Goal: Communication & Community: Connect with others

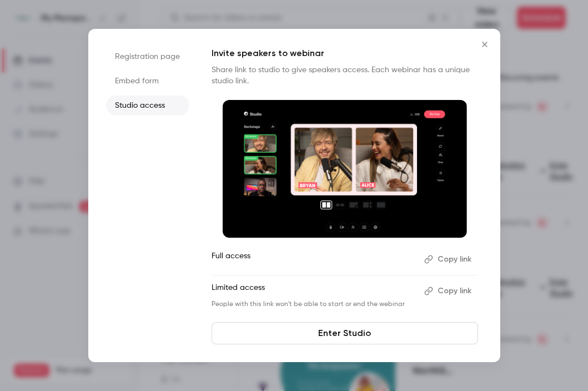
click at [482, 43] on icon "Close" at bounding box center [484, 44] width 5 height 5
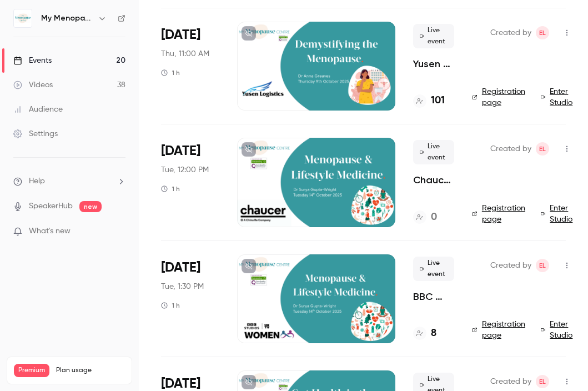
scroll to position [424, 0]
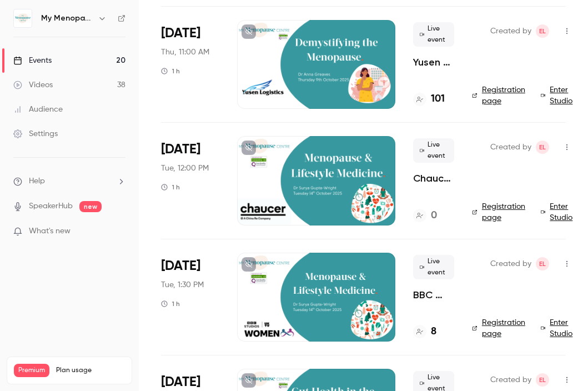
click at [333, 167] on div at bounding box center [316, 180] width 158 height 89
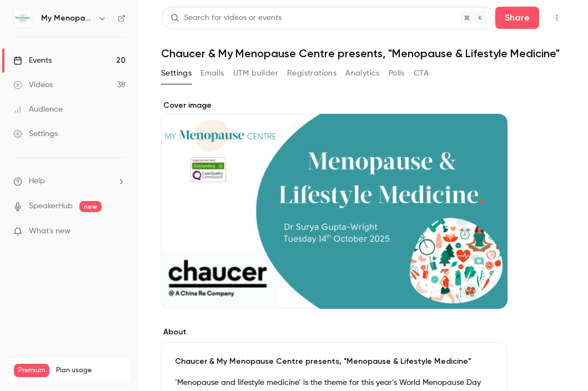
click at [556, 16] on icon "button" at bounding box center [556, 18] width 9 height 8
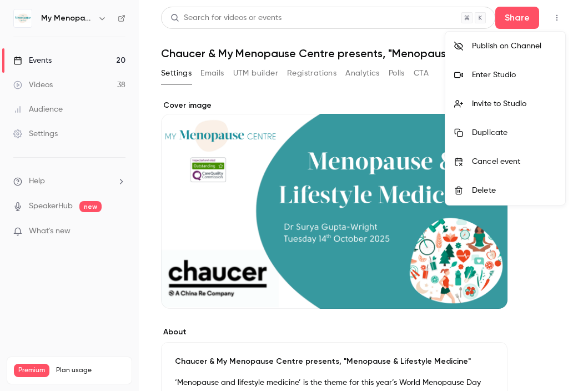
click at [485, 98] on div "Invite to Studio" at bounding box center [514, 103] width 84 height 11
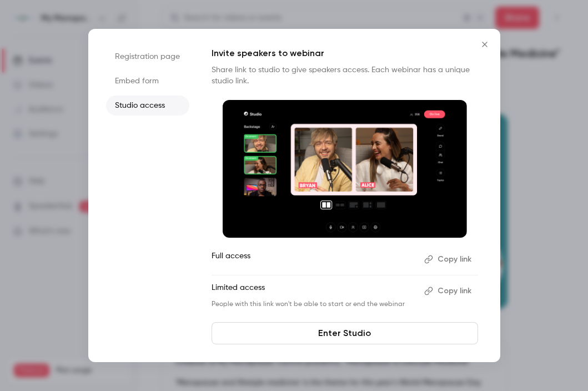
click at [450, 255] on button "Copy link" at bounding box center [449, 259] width 58 height 18
click at [483, 43] on icon "Close" at bounding box center [484, 44] width 5 height 5
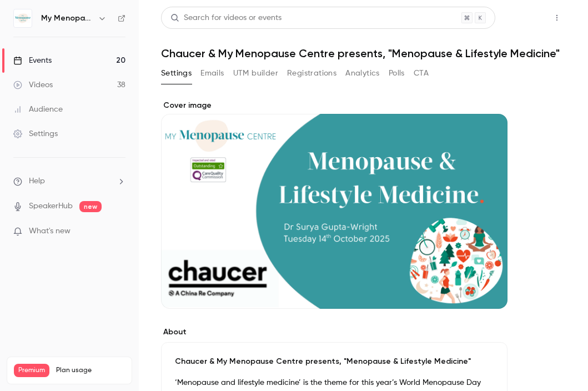
click at [522, 17] on button "Share" at bounding box center [517, 18] width 44 height 22
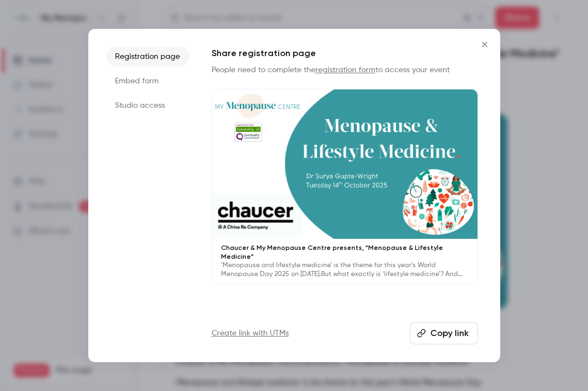
click at [435, 332] on button "Copy link" at bounding box center [444, 333] width 68 height 22
click at [486, 44] on icon "Close" at bounding box center [484, 44] width 13 height 9
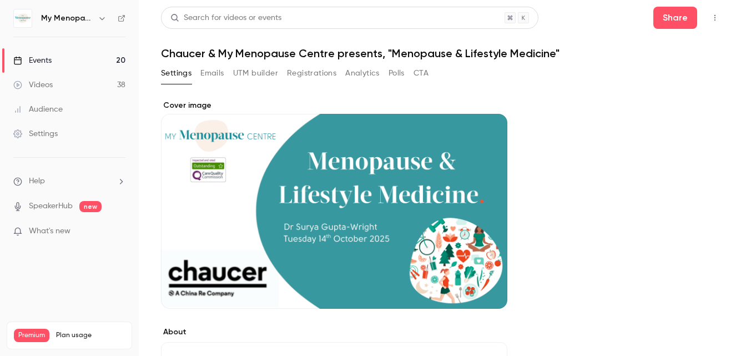
click at [587, 19] on icon "button" at bounding box center [714, 18] width 9 height 8
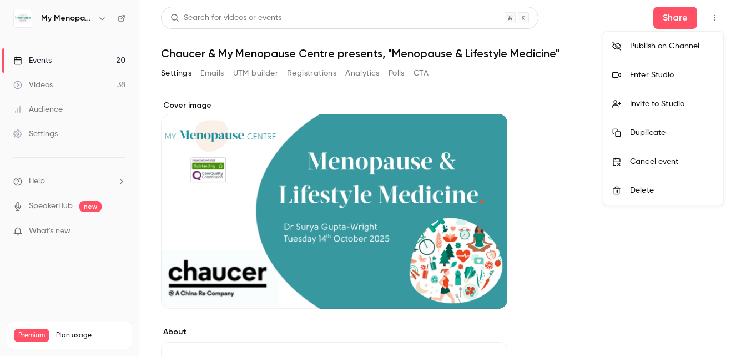
click at [587, 99] on div "Invite to Studio" at bounding box center [672, 103] width 84 height 11
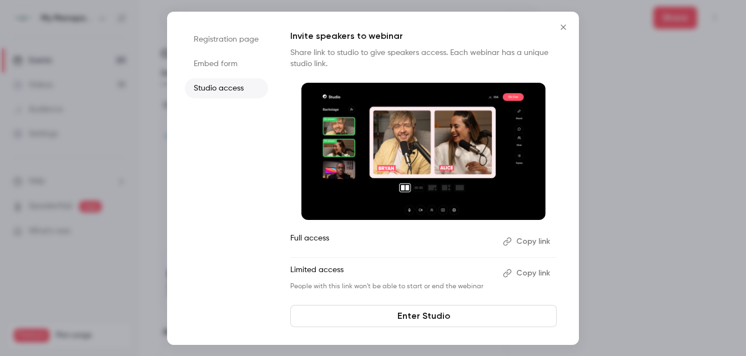
click at [562, 26] on icon "Close" at bounding box center [563, 26] width 5 height 5
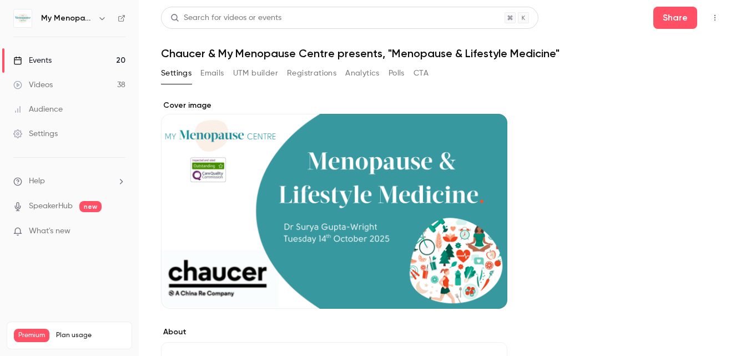
click at [587, 16] on icon "button" at bounding box center [714, 18] width 1 height 6
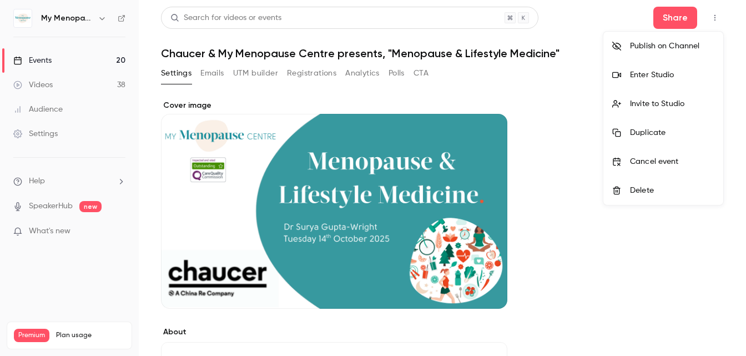
click at [587, 73] on div "Enter Studio" at bounding box center [672, 74] width 84 height 11
